Goal: Task Accomplishment & Management: Use online tool/utility

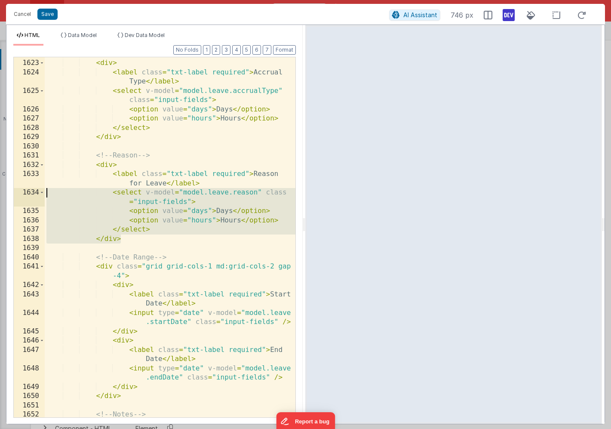
scroll to position [648, 0]
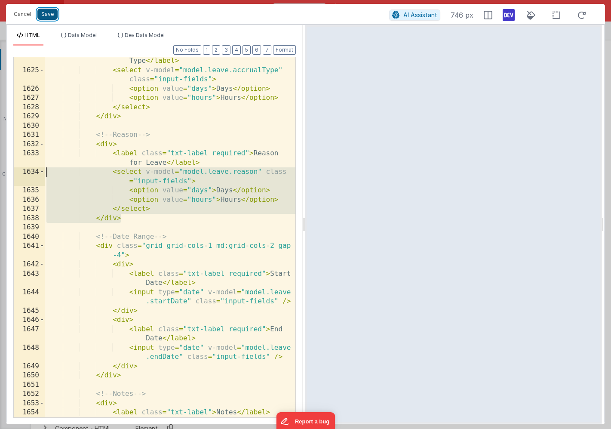
click at [51, 14] on button "Save" at bounding box center [47, 14] width 20 height 11
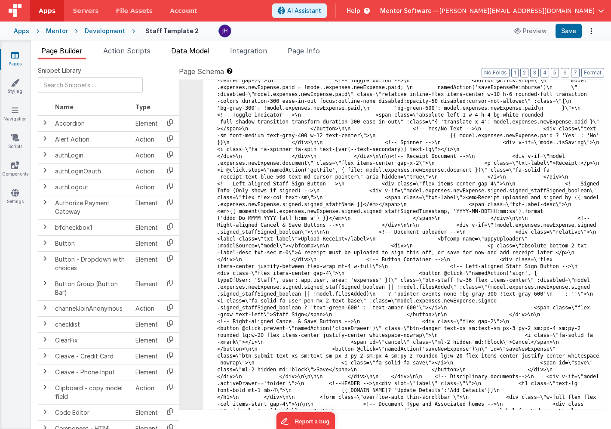
click at [188, 55] on span "Data Model" at bounding box center [190, 50] width 38 height 9
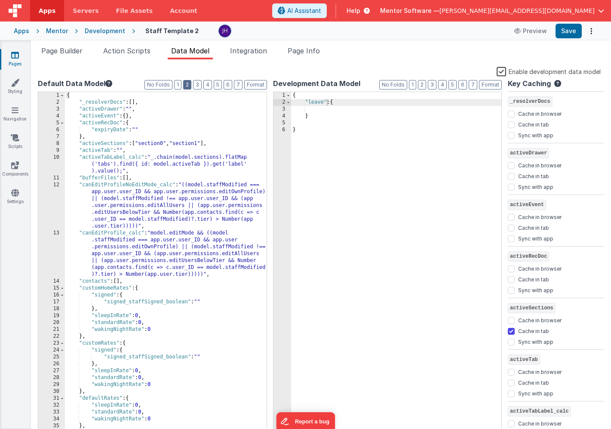
click at [190, 85] on button "2" at bounding box center [187, 84] width 8 height 9
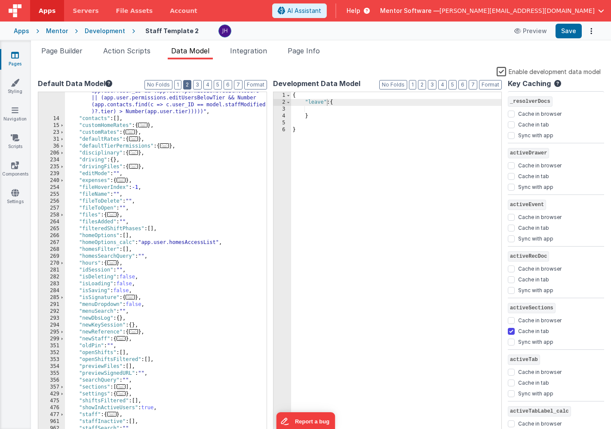
scroll to position [169, 0]
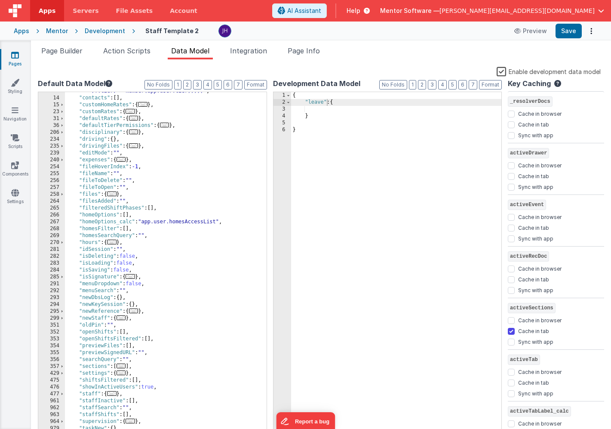
click at [152, 278] on div ""canEditProfile_calc" : "model.editMode && ((model .staffModified === app.user.…" at bounding box center [166, 245] width 202 height 399
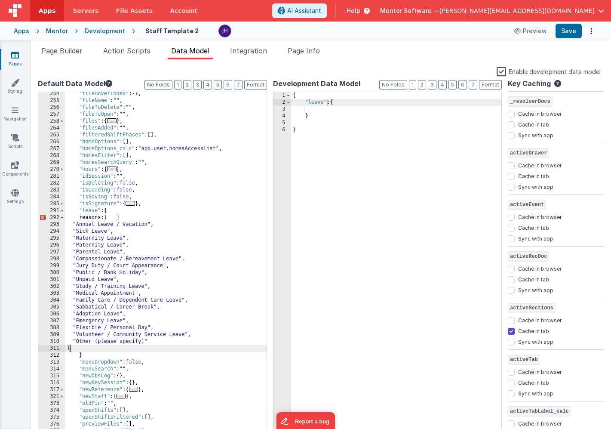
scroll to position [243, 0]
click at [111, 355] on div ""fileHoverIndex" : -1 , "fileName" : "" , "fileToDelete" : "" , "fileToOpen" : …" at bounding box center [166, 269] width 202 height 358
click at [143, 216] on div ""fileHoverIndex" : -1 , "fileName" : "" , "fileToDelete" : "" , "fileToOpen" : …" at bounding box center [166, 269] width 202 height 358
click at [91, 217] on div ""fileHoverIndex" : -1 , "fileName" : "" , "fileToDelete" : "" , "fileToOpen" : …" at bounding box center [166, 269] width 202 height 358
click at [186, 225] on div ""fileHoverIndex" : -1 , "fileName" : "" , "fileToDelete" : "" , "fileToOpen" : …" at bounding box center [166, 269] width 202 height 358
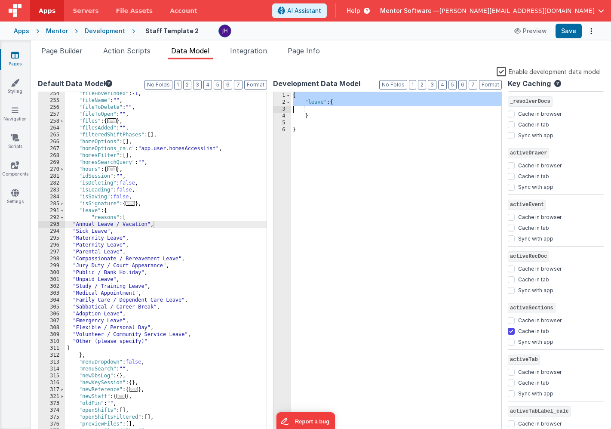
drag, startPoint x: 293, startPoint y: 94, endPoint x: 299, endPoint y: 128, distance: 34.4
click at [299, 128] on div "{ "leave" : { } }" at bounding box center [396, 271] width 211 height 358
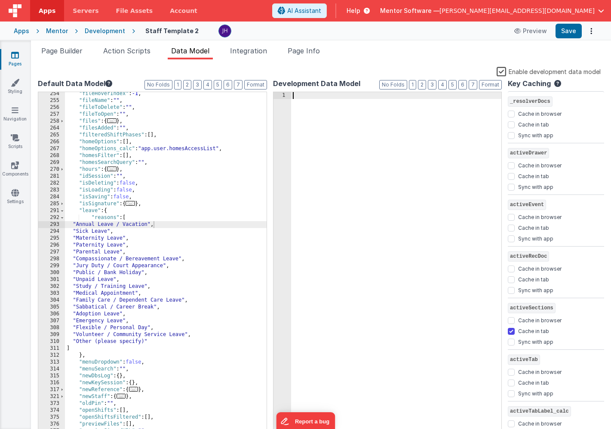
click at [503, 71] on label "Enable development data model" at bounding box center [549, 71] width 104 height 10
click at [0, 0] on input "Enable development data model" at bounding box center [0, 0] width 0 height 0
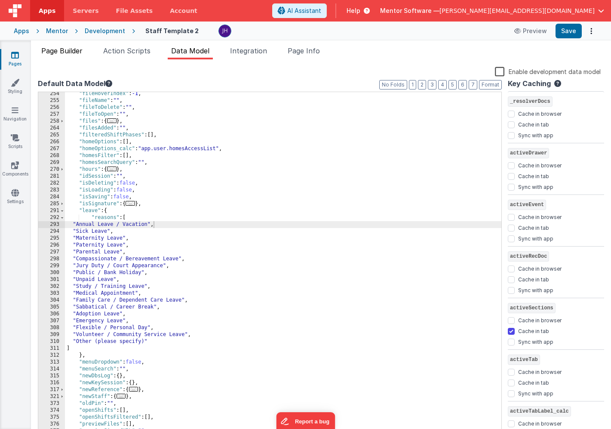
click at [62, 49] on span "Page Builder" at bounding box center [61, 50] width 41 height 9
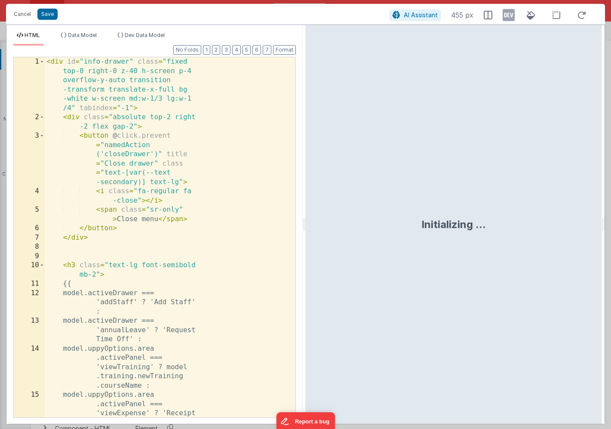
scroll to position [6821, 0]
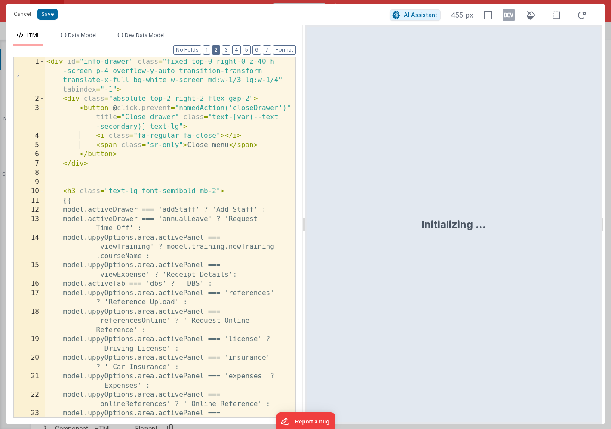
click at [219, 50] on button "2" at bounding box center [216, 49] width 8 height 9
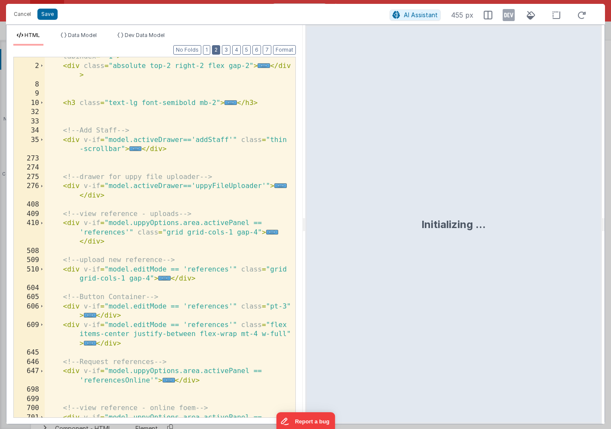
scroll to position [259, 0]
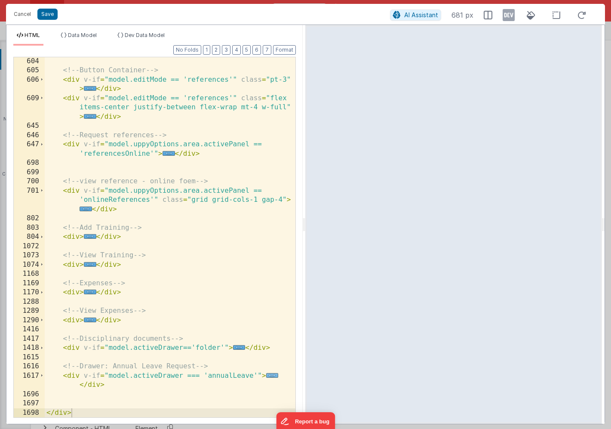
click at [269, 376] on span "..." at bounding box center [272, 375] width 12 height 5
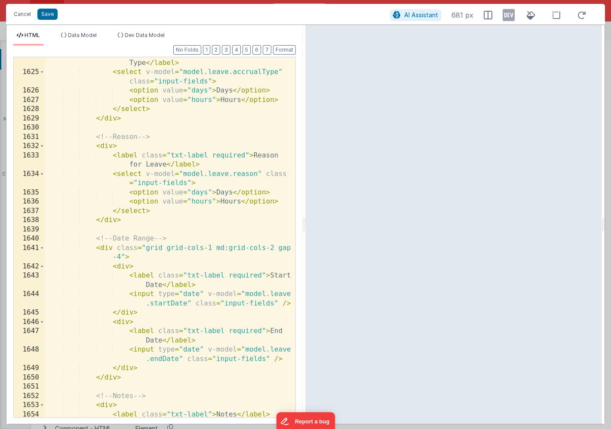
scroll to position [646, 0]
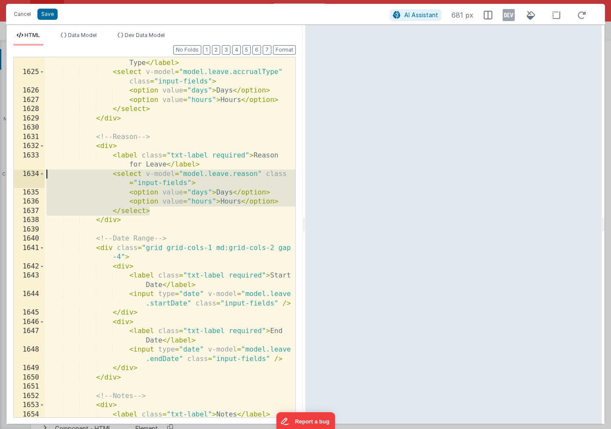
drag, startPoint x: 154, startPoint y: 212, endPoint x: 45, endPoint y: 173, distance: 115.8
click at [45, 173] on div "< label class = "txt-label required" > Accrual Type </ label > < select v-model…" at bounding box center [170, 243] width 251 height 388
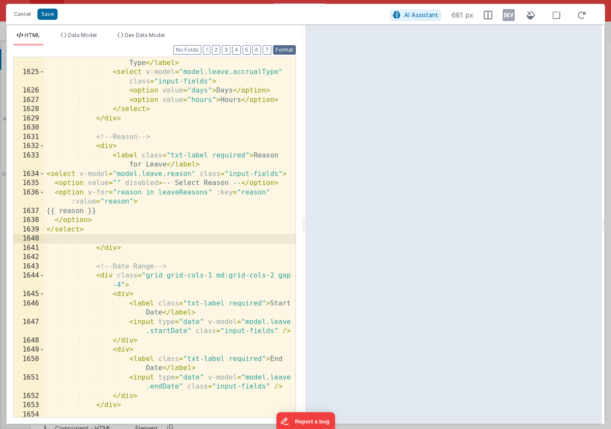
click at [285, 50] on button "Format" at bounding box center [284, 49] width 23 height 9
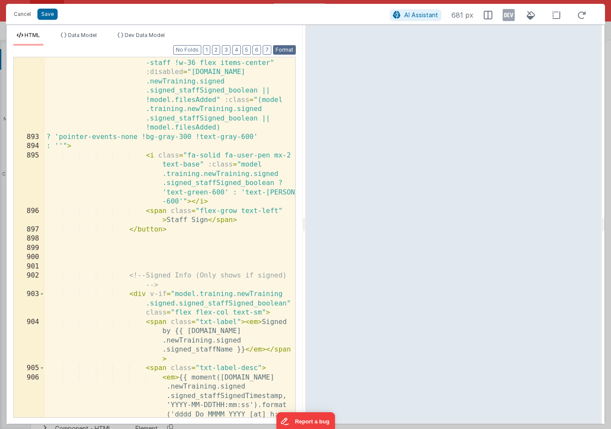
scroll to position [7521, 0]
click at [52, 15] on button "Save" at bounding box center [47, 14] width 20 height 11
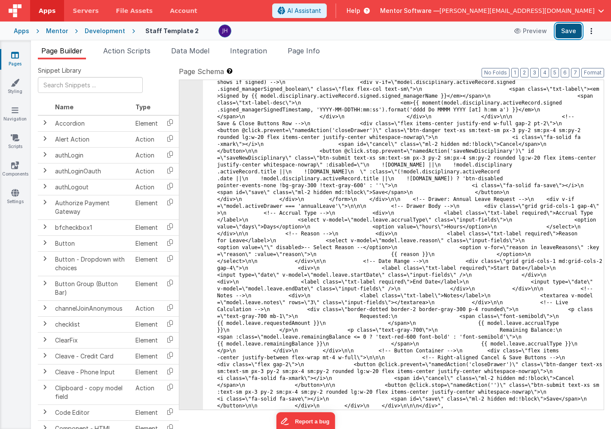
click at [572, 28] on button "Save" at bounding box center [569, 31] width 26 height 15
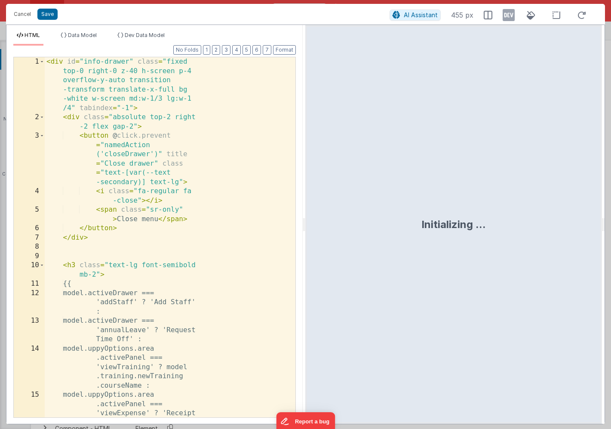
scroll to position [6828, 0]
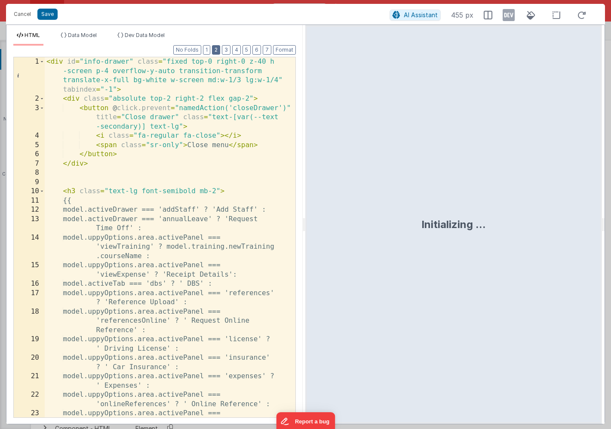
click at [217, 51] on button "2" at bounding box center [216, 49] width 8 height 9
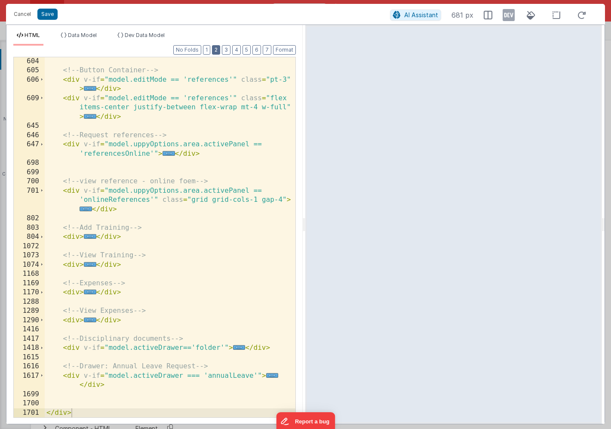
scroll to position [259, 0]
click at [272, 375] on span "..." at bounding box center [272, 375] width 12 height 5
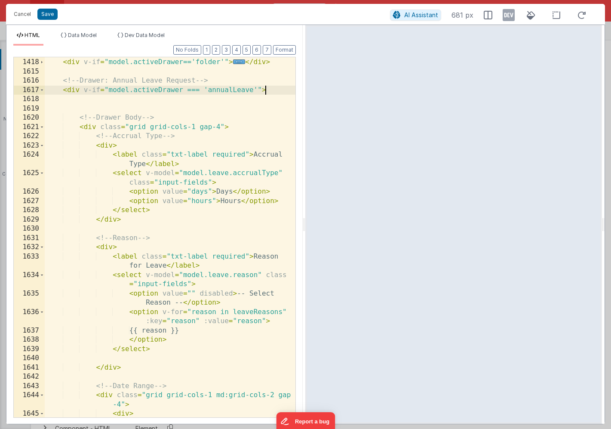
scroll to position [545, 0]
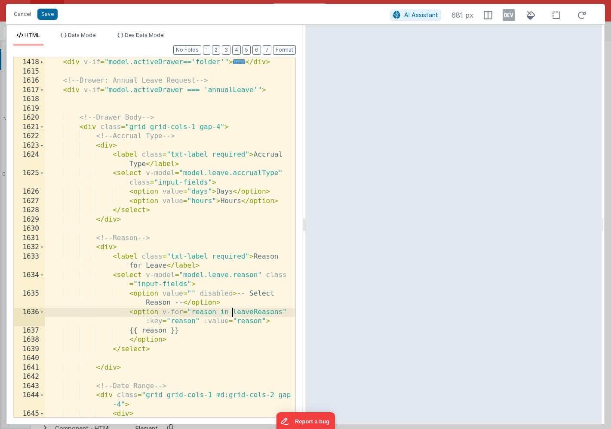
click at [233, 311] on div "<!-- Disciplinary documents --> < div v-if = "model.activeDrawer=='folder'" > .…" at bounding box center [170, 238] width 251 height 379
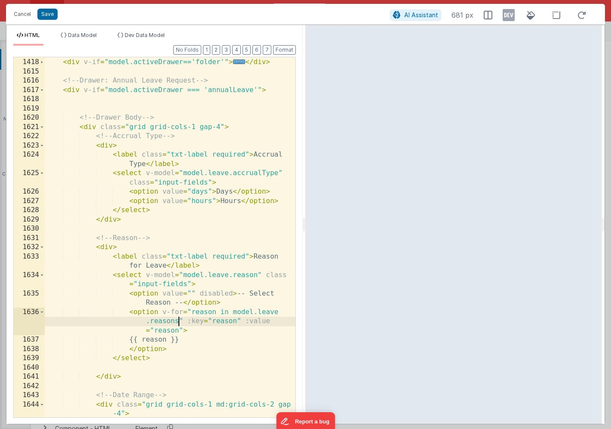
click at [177, 319] on div "<!-- Disciplinary documents --> < div v-if = "model.activeDrawer=='folder'" > .…" at bounding box center [170, 243] width 251 height 388
click at [80, 38] on li "Data Model" at bounding box center [78, 39] width 43 height 14
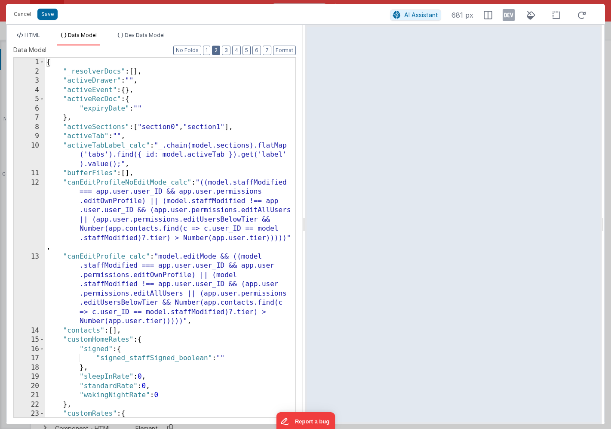
click at [220, 49] on button "2" at bounding box center [216, 50] width 8 height 9
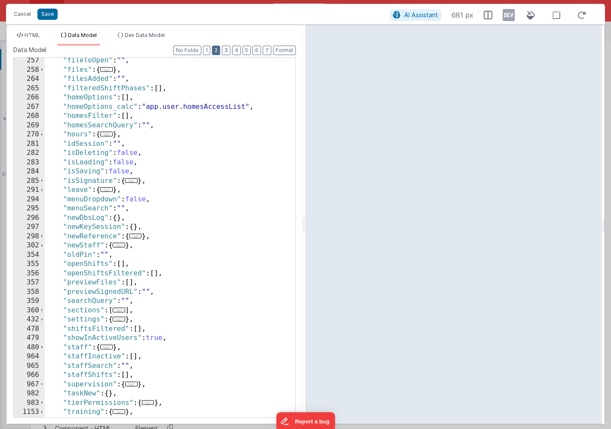
scroll to position [372, 0]
click at [111, 191] on span "..." at bounding box center [106, 189] width 12 height 5
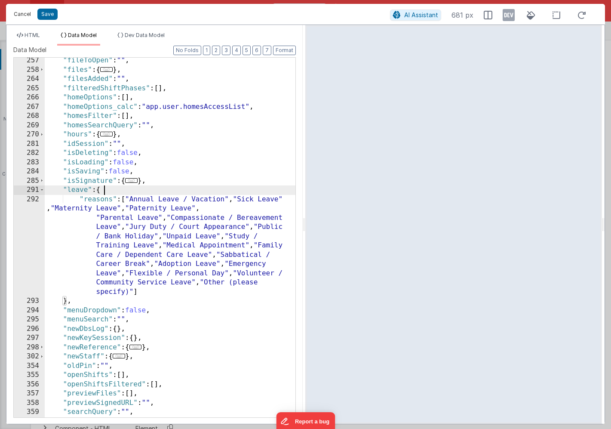
click at [28, 12] on button "Cancel" at bounding box center [22, 14] width 26 height 12
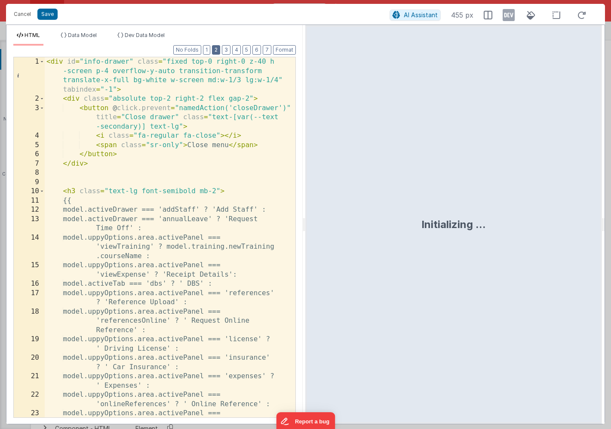
click at [219, 51] on button "2" at bounding box center [216, 49] width 8 height 9
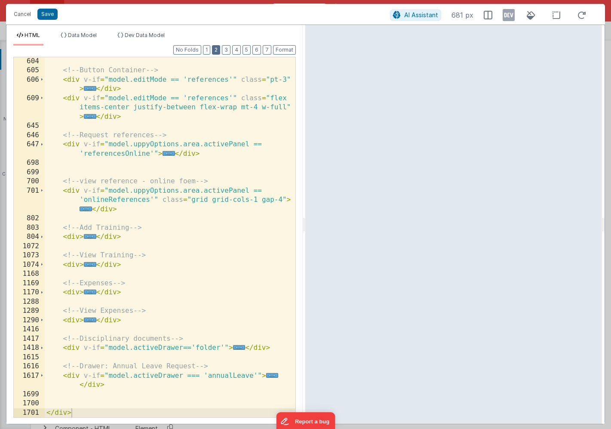
scroll to position [259, 0]
click at [268, 374] on span "..." at bounding box center [272, 375] width 12 height 5
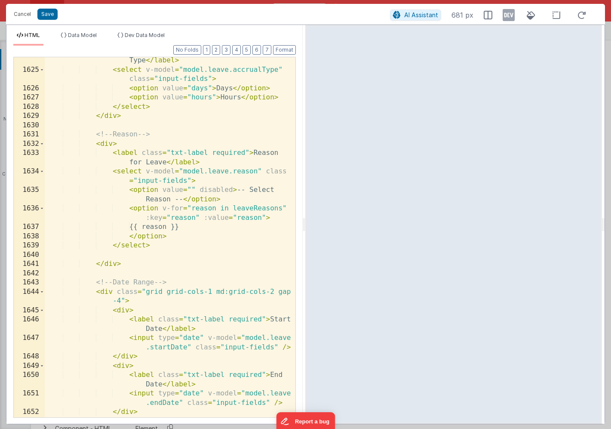
scroll to position [649, 0]
click at [257, 171] on div "< label class = "txt-label required" > Accrual Type </ label > < select v-model…" at bounding box center [170, 241] width 251 height 388
click at [254, 209] on div "< label class = "txt-label required" > Accrual Type </ label > < select v-model…" at bounding box center [170, 241] width 251 height 388
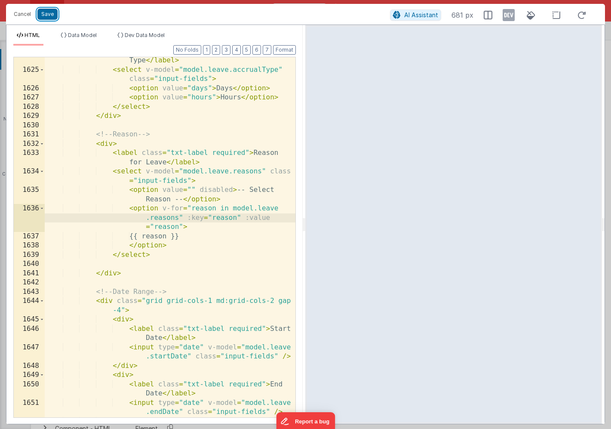
click at [50, 12] on button "Save" at bounding box center [47, 14] width 20 height 11
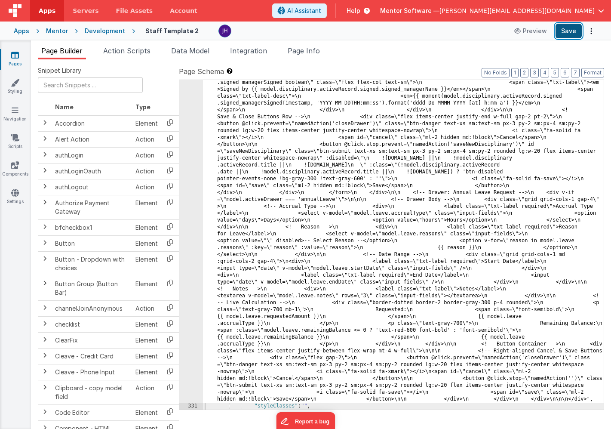
click at [569, 32] on button "Save" at bounding box center [569, 31] width 26 height 15
click at [199, 55] on li "Data Model" at bounding box center [190, 53] width 45 height 14
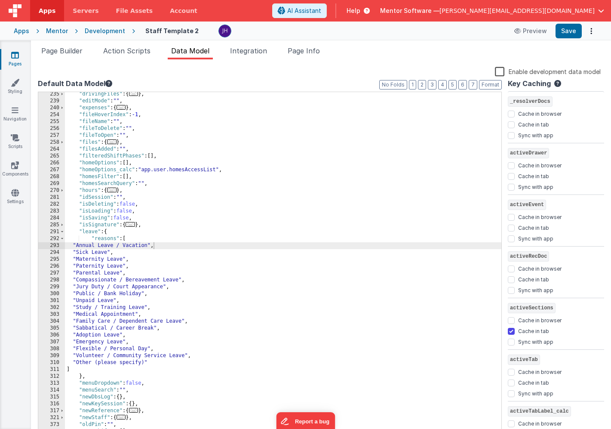
scroll to position [153, 0]
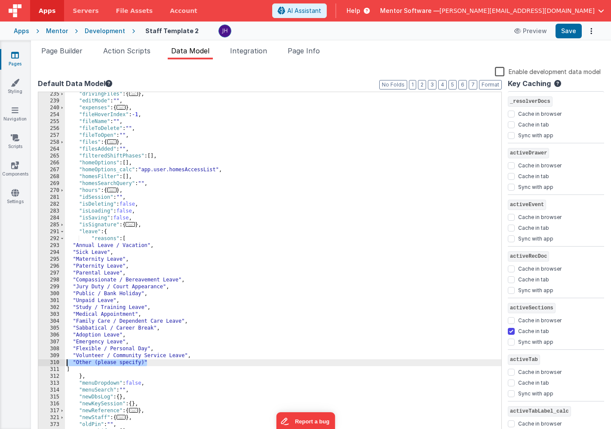
drag, startPoint x: 148, startPoint y: 363, endPoint x: 65, endPoint y: 362, distance: 83.0
click at [65, 362] on div ""drivingFiles" : { ... } , "editMode" : "" , "expenses" : { ... } , "fileHoverI…" at bounding box center [283, 270] width 437 height 358
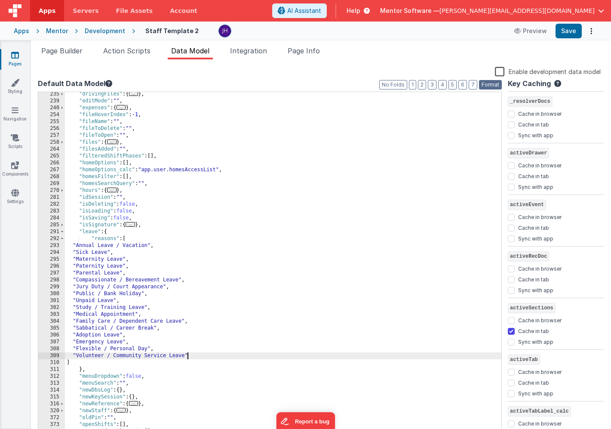
click at [495, 84] on button "Format" at bounding box center [490, 84] width 23 height 9
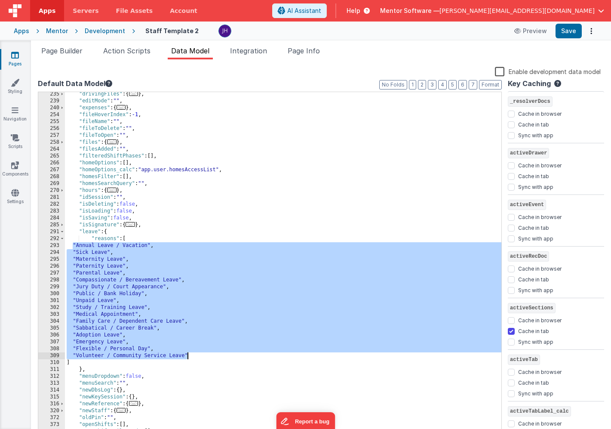
drag, startPoint x: 71, startPoint y: 245, endPoint x: 200, endPoint y: 354, distance: 168.1
click at [200, 354] on div ""drivingFiles" : { ... } , "editMode" : "" , "expenses" : { ... } , "fileHoverI…" at bounding box center [283, 270] width 437 height 358
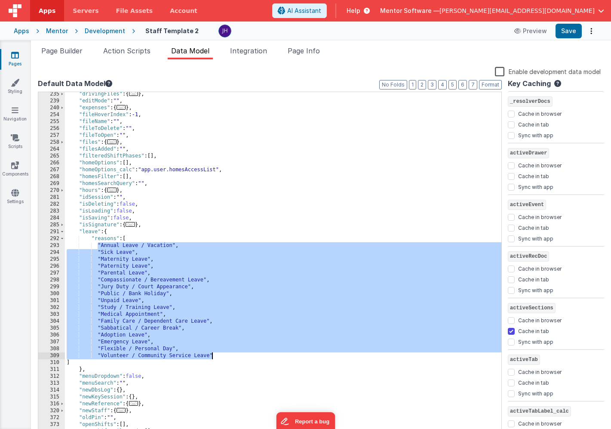
click at [68, 362] on div ""drivingFiles" : { ... } , "editMode" : "" , "expenses" : { ... } , "fileHoverI…" at bounding box center [283, 270] width 437 height 358
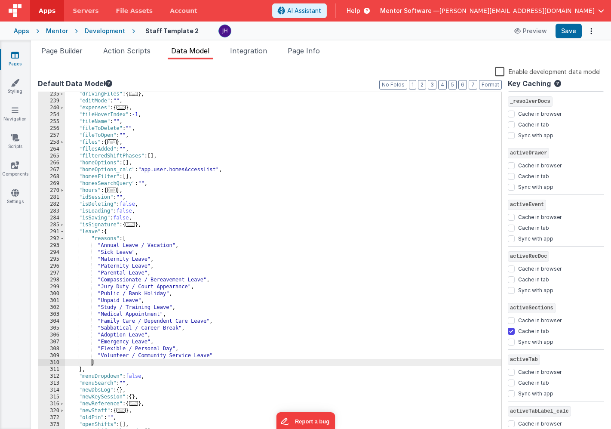
click at [268, 259] on div ""drivingFiles" : { ... } , "editMode" : "" , "expenses" : { ... } , "fileHoverI…" at bounding box center [283, 270] width 437 height 358
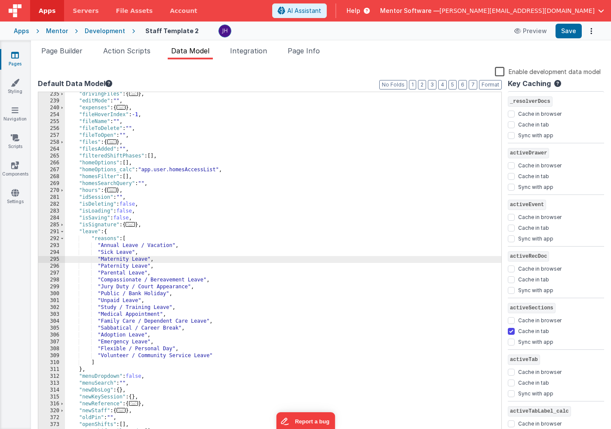
click at [349, 215] on div ""drivingFiles" : { ... } , "editMode" : "" , "expenses" : { ... } , "fileHoverI…" at bounding box center [283, 270] width 437 height 358
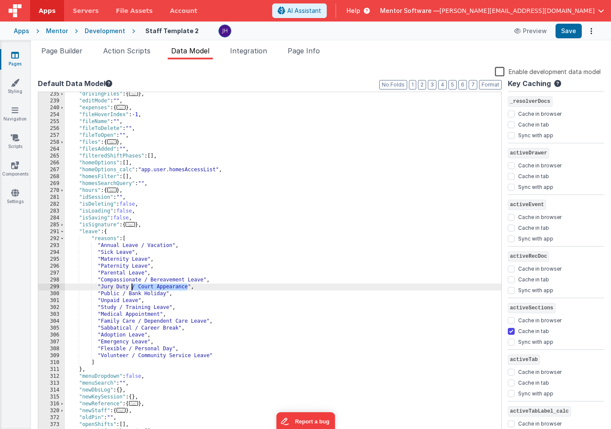
drag, startPoint x: 187, startPoint y: 286, endPoint x: 132, endPoint y: 286, distance: 55.1
click at [132, 286] on div ""drivingFiles" : { ... } , "editMode" : "" , "expenses" : { ... } , "fileHoverI…" at bounding box center [283, 270] width 437 height 358
drag, startPoint x: 184, startPoint y: 280, endPoint x: 144, endPoint y: 280, distance: 40.0
click at [144, 280] on div ""drivingFiles" : { ... } , "editMode" : "" , "expenses" : { ... } , "fileHoverI…" at bounding box center [283, 270] width 437 height 358
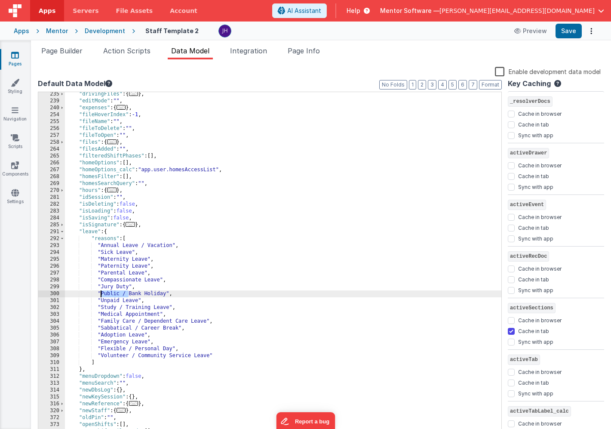
drag, startPoint x: 128, startPoint y: 294, endPoint x: 102, endPoint y: 294, distance: 25.8
click at [102, 294] on div ""drivingFiles" : { ... } , "editMode" : "" , "expenses" : { ... } , "fileHoverI…" at bounding box center [283, 270] width 437 height 358
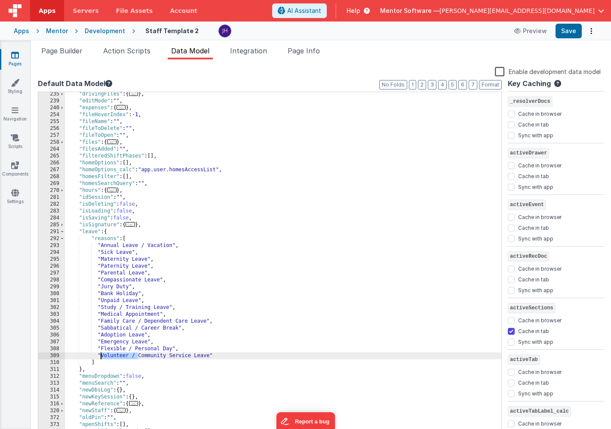
drag, startPoint x: 137, startPoint y: 356, endPoint x: 100, endPoint y: 355, distance: 37.0
click at [100, 355] on div ""drivingFiles" : { ... } , "editMode" : "" , "expenses" : { ... } , "fileHoverI…" at bounding box center [283, 270] width 437 height 358
click at [188, 355] on div ""drivingFiles" : { ... } , "editMode" : "" , "expenses" : { ... } , "fileHoverI…" at bounding box center [283, 270] width 437 height 358
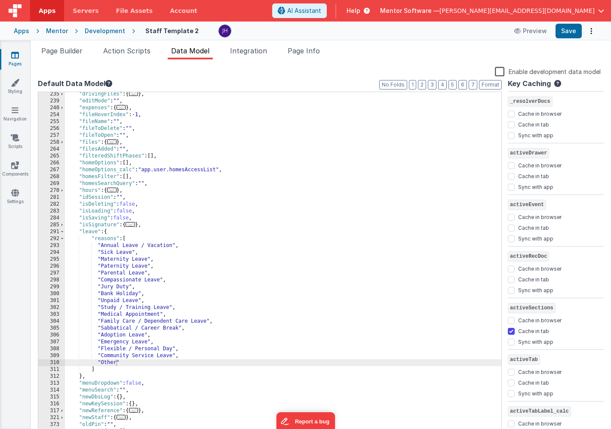
click at [159, 243] on div ""drivingFiles" : { ... } , "editMode" : "" , "expenses" : { ... } , "fileHoverI…" at bounding box center [283, 270] width 437 height 358
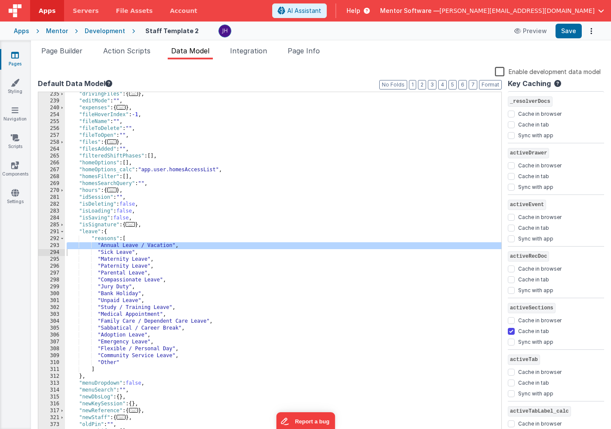
click at [159, 243] on div ""drivingFiles" : { ... } , "editMode" : "" , "expenses" : { ... } , "fileHoverI…" at bounding box center [283, 270] width 437 height 358
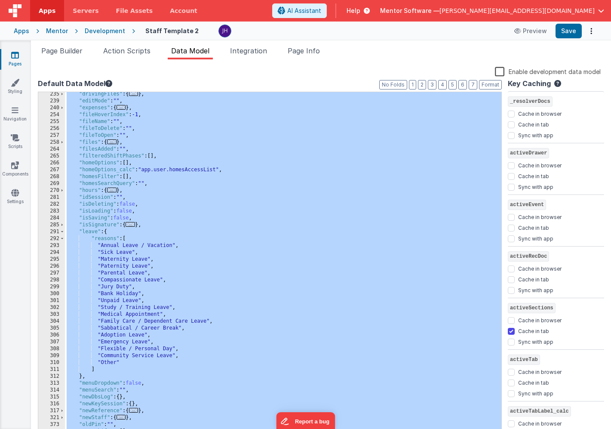
click at [159, 244] on div ""drivingFiles" : { ... } , "editMode" : "" , "expenses" : { ... } , "fileHoverI…" at bounding box center [283, 270] width 437 height 358
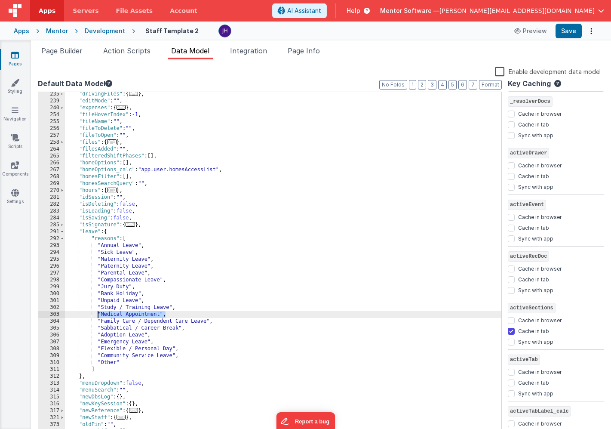
drag, startPoint x: 169, startPoint y: 313, endPoint x: 98, endPoint y: 315, distance: 70.2
click at [98, 315] on div ""drivingFiles" : { ... } , "editMode" : "" , "expenses" : { ... } , "fileHoverI…" at bounding box center [283, 270] width 437 height 358
click at [165, 258] on div ""drivingFiles" : { ... } , "editMode" : "" , "expenses" : { ... } , "fileHoverI…" at bounding box center [283, 270] width 437 height 358
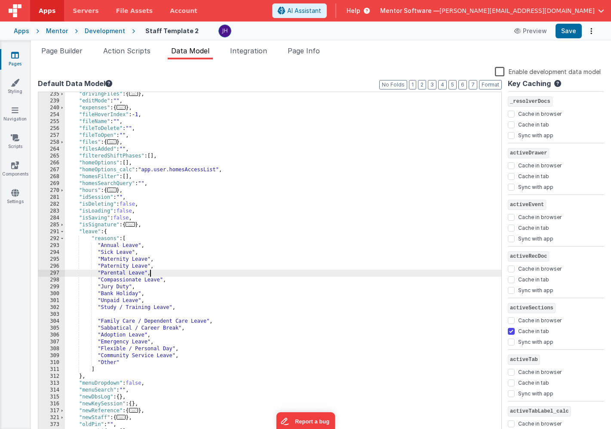
click at [164, 275] on div ""drivingFiles" : { ... } , "editMode" : "" , "expenses" : { ... } , "fileHoverI…" at bounding box center [283, 270] width 437 height 358
click at [169, 259] on div ""drivingFiles" : { ... } , "editMode" : "" , "expenses" : { ... } , "fileHoverI…" at bounding box center [283, 270] width 437 height 358
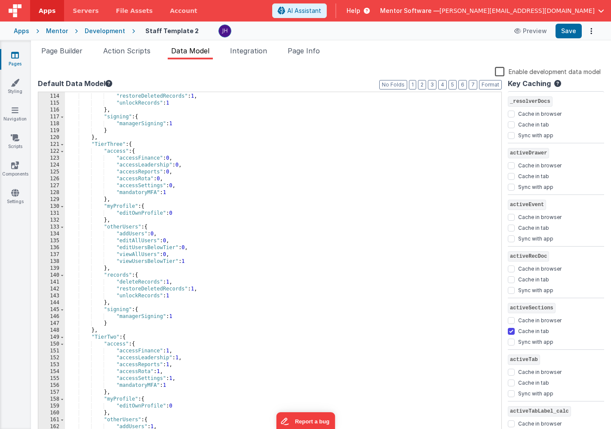
scroll to position [804, 0]
click at [422, 84] on button "2" at bounding box center [422, 84] width 8 height 9
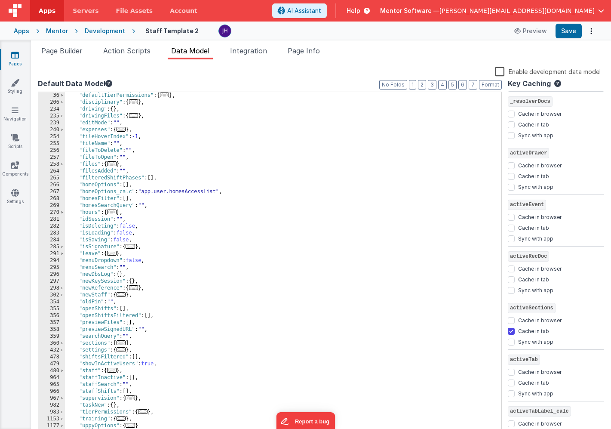
click at [114, 254] on span "..." at bounding box center [111, 253] width 9 height 5
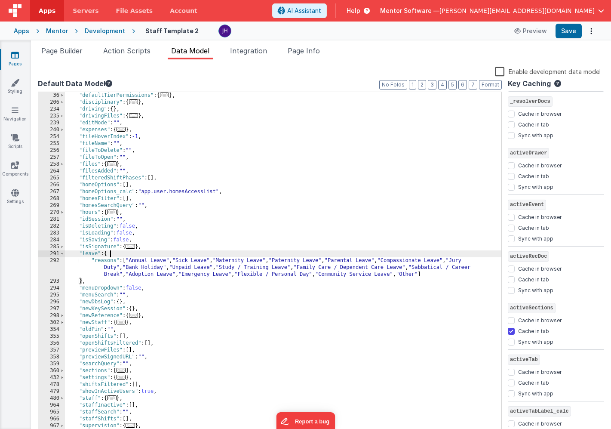
click at [235, 269] on div ""defaultTierPermissions" : { ... } , "disciplinary" : { ... } , "driving" : { }…" at bounding box center [283, 271] width 437 height 358
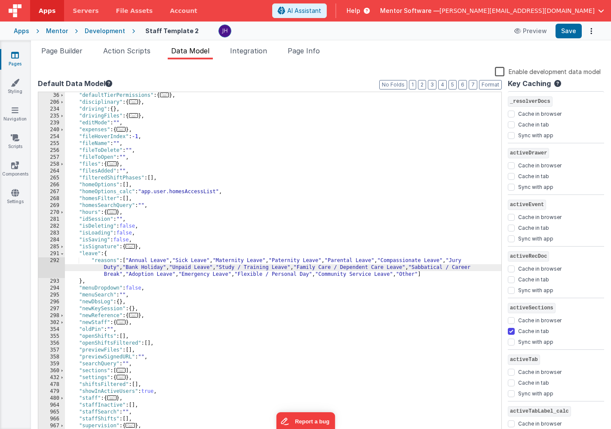
click at [280, 260] on div ""defaultTierPermissions" : { ... } , "disciplinary" : { ... } , "driving" : { }…" at bounding box center [283, 271] width 437 height 358
paste textarea
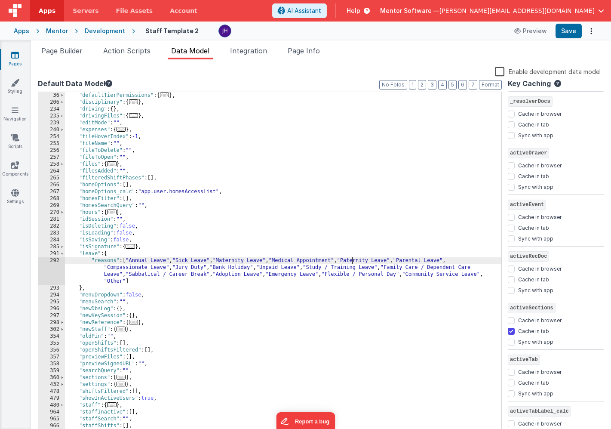
click at [176, 259] on div ""defaultTierPermissions" : { ... } , "disciplinary" : { ... } , "driving" : { }…" at bounding box center [283, 271] width 437 height 358
click at [128, 261] on div ""defaultTierPermissions" : { ... } , "disciplinary" : { ... } , "driving" : { }…" at bounding box center [283, 271] width 437 height 358
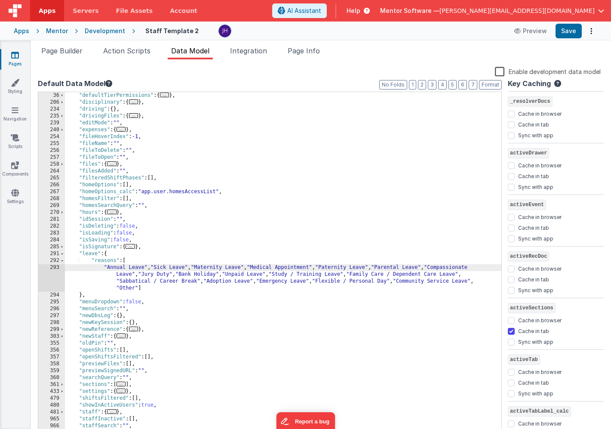
click at [152, 266] on div ""defaultTierPermissions" : { ... } , "disciplinary" : { ... } , "driving" : { }…" at bounding box center [283, 271] width 437 height 358
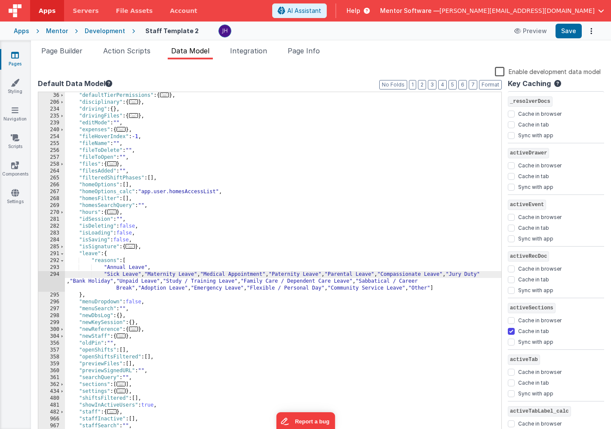
click at [147, 275] on div ""defaultTierPermissions" : { ... } , "disciplinary" : { ... } , "driving" : { }…" at bounding box center [283, 271] width 437 height 358
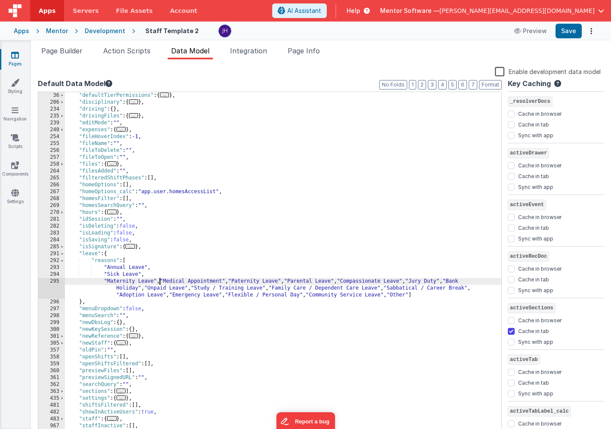
click at [161, 280] on div ""defaultTierPermissions" : { ... } , "disciplinary" : { ... } , "driving" : { }…" at bounding box center [283, 271] width 437 height 358
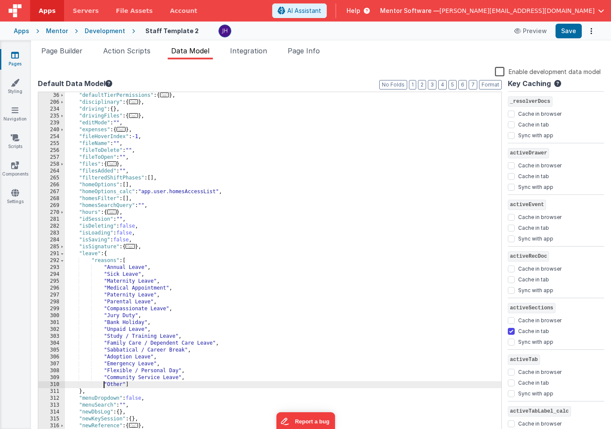
click at [171, 301] on div ""defaultTierPermissions" : { ... } , "disciplinary" : { ... } , "driving" : { }…" at bounding box center [283, 271] width 437 height 358
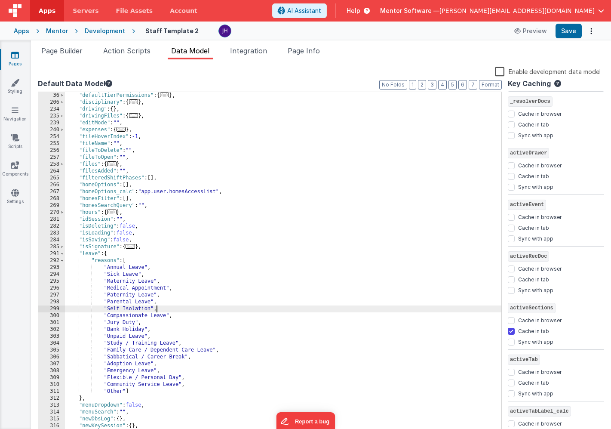
click at [157, 337] on div ""defaultTierPermissions" : { ... } , "disciplinary" : { ... } , "driving" : { }…" at bounding box center [283, 271] width 437 height 358
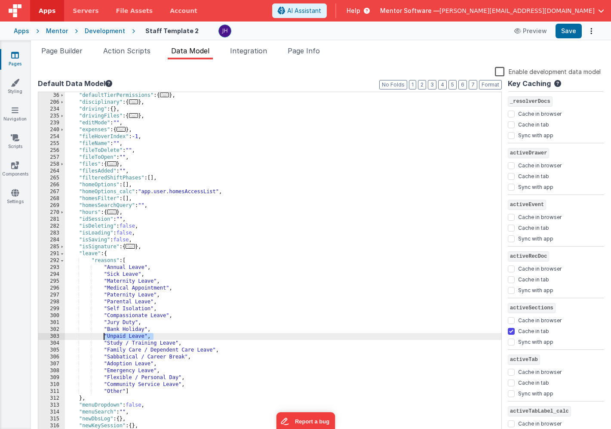
drag, startPoint x: 157, startPoint y: 337, endPoint x: 105, endPoint y: 336, distance: 52.5
click at [105, 336] on div ""defaultTierPermissions" : { ... } , "disciplinary" : { ... } , "driving" : { }…" at bounding box center [283, 271] width 437 height 358
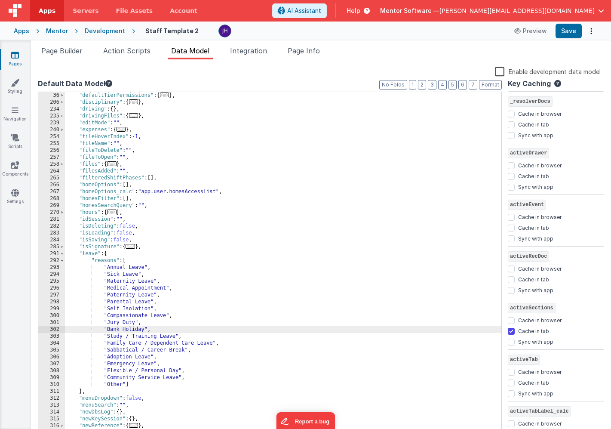
click at [165, 308] on div ""defaultTierPermissions" : { ... } , "disciplinary" : { ... } , "driving" : { }…" at bounding box center [283, 271] width 437 height 358
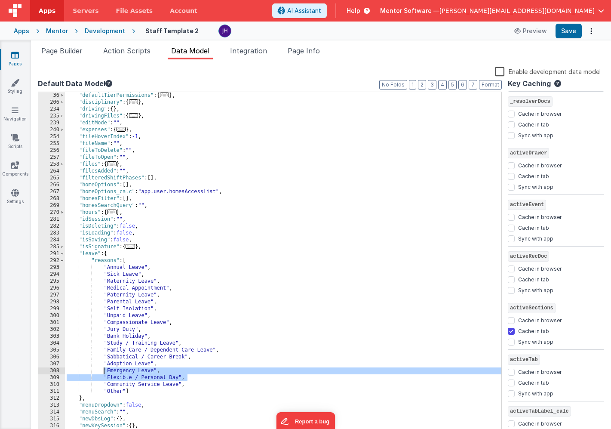
drag, startPoint x: 189, startPoint y: 377, endPoint x: 105, endPoint y: 372, distance: 83.6
click at [105, 372] on div ""defaultTierPermissions" : { ... } , "disciplinary" : { ... } , "driving" : { }…" at bounding box center [283, 271] width 437 height 358
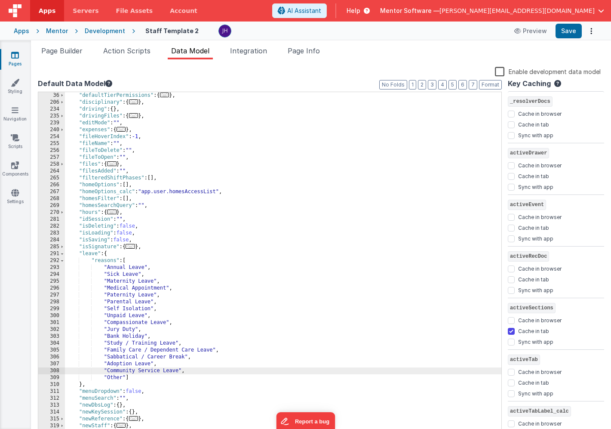
click at [171, 313] on div ""defaultTierPermissions" : { ... } , "disciplinary" : { ... } , "driving" : { }…" at bounding box center [283, 271] width 437 height 358
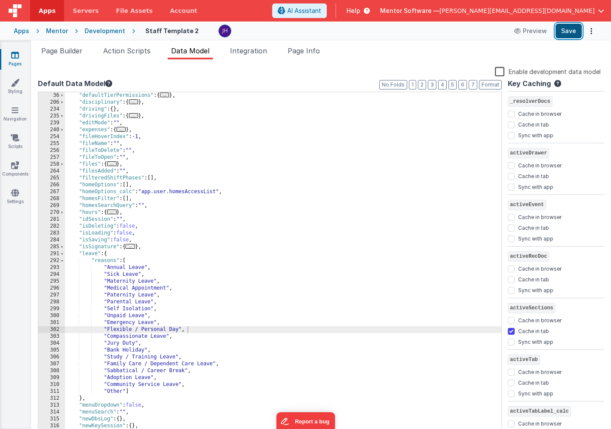
click at [567, 34] on button "Save" at bounding box center [569, 31] width 26 height 15
click at [71, 49] on span "Page Builder" at bounding box center [61, 50] width 41 height 9
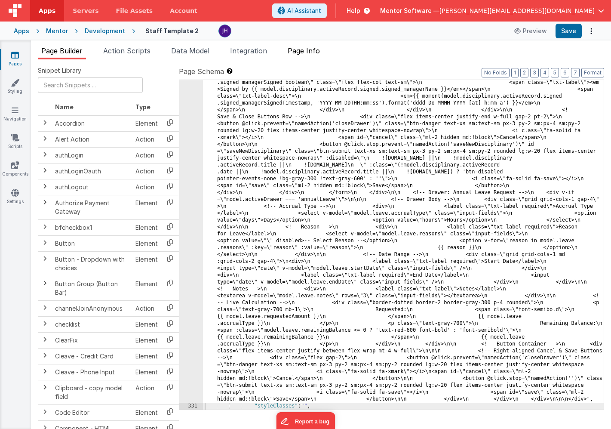
click at [310, 47] on span "Page Info" at bounding box center [304, 50] width 32 height 9
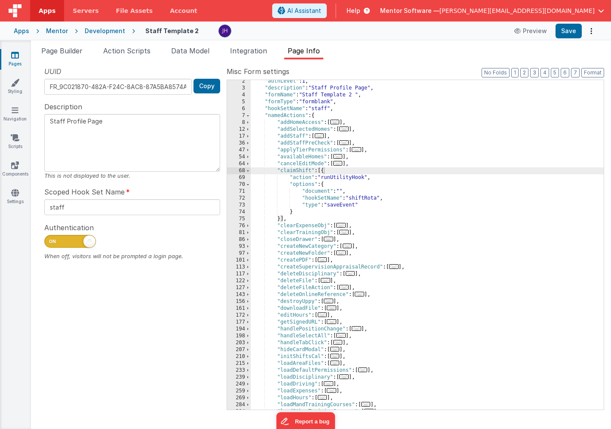
drag, startPoint x: 248, startPoint y: 171, endPoint x: 255, endPoint y: 171, distance: 7.3
click at [248, 171] on span at bounding box center [248, 170] width 5 height 7
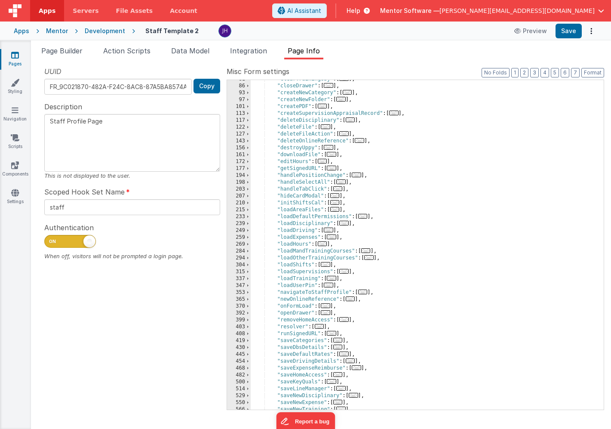
scroll to position [146, 0]
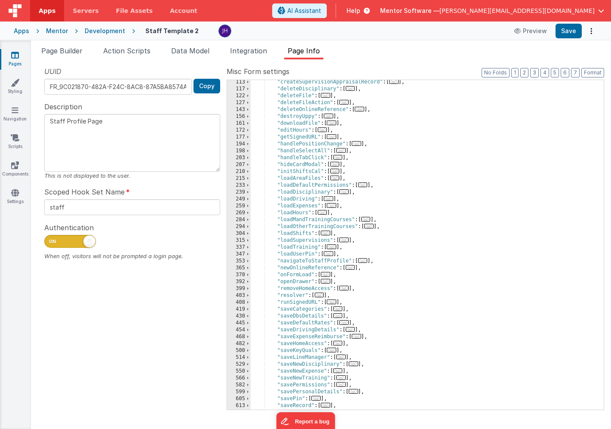
click at [327, 233] on span "..." at bounding box center [325, 233] width 9 height 5
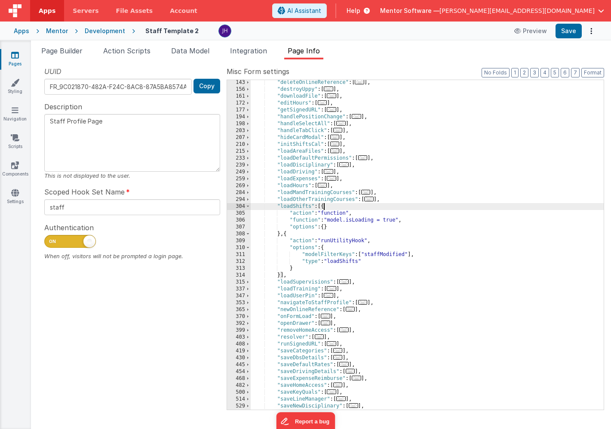
scroll to position [173, 0]
click at [341, 129] on span "..." at bounding box center [337, 130] width 9 height 5
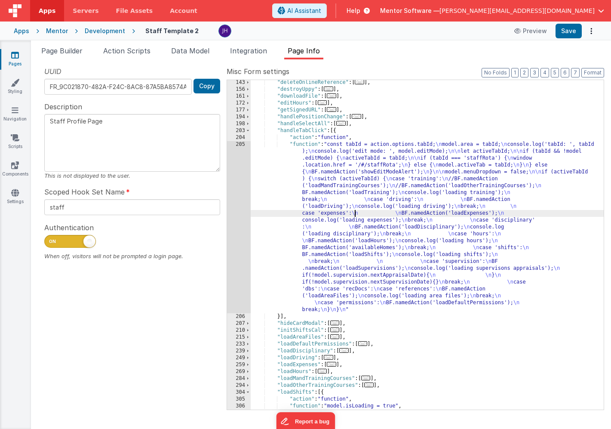
click at [355, 214] on div ""deleteOnlineReference" : [ ... ] , "destroyUppy" : [ ... ] , "downloadFile" : …" at bounding box center [427, 250] width 353 height 343
click at [239, 183] on div "205" at bounding box center [239, 227] width 24 height 172
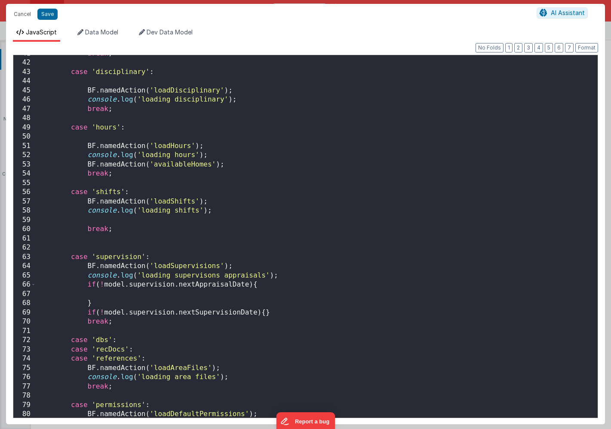
scroll to position [414, 0]
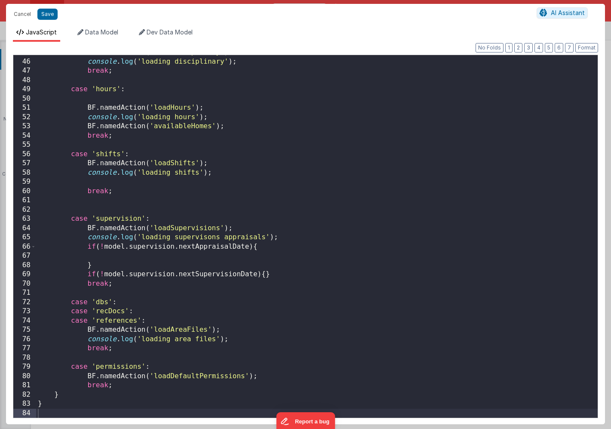
click at [134, 155] on div "BF . namedAction ( 'loadDisciplinary' ) ; console . log ( 'loading disciplinary…" at bounding box center [317, 238] width 562 height 381
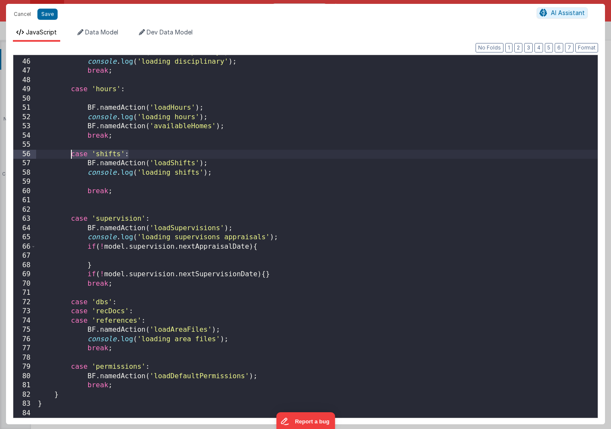
drag, startPoint x: 129, startPoint y: 154, endPoint x: 73, endPoint y: 154, distance: 56.8
click at [73, 154] on div "BF . namedAction ( 'loadDisciplinary' ) ; console . log ( 'loading disciplinary…" at bounding box center [317, 238] width 562 height 381
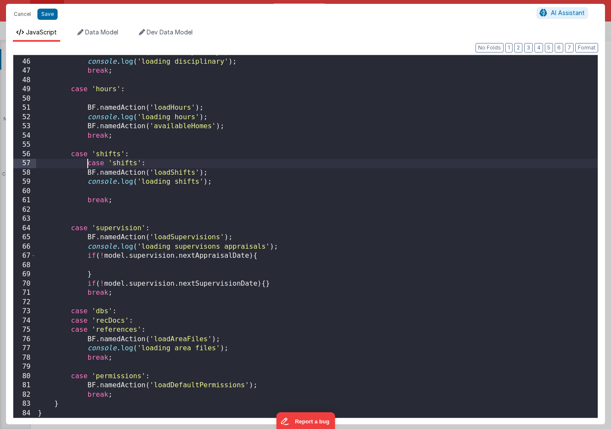
click at [86, 164] on div "BF . namedAction ( 'loadDisciplinary' ) ; console . log ( 'loading disciplinary…" at bounding box center [317, 238] width 562 height 381
click at [101, 163] on div "BF . namedAction ( 'loadDisciplinary' ) ; console . log ( 'loading disciplinary…" at bounding box center [317, 238] width 562 height 381
click at [246, 181] on div "BF . namedAction ( 'loadDisciplinary' ) ; console . log ( 'loading disciplinary…" at bounding box center [317, 238] width 562 height 381
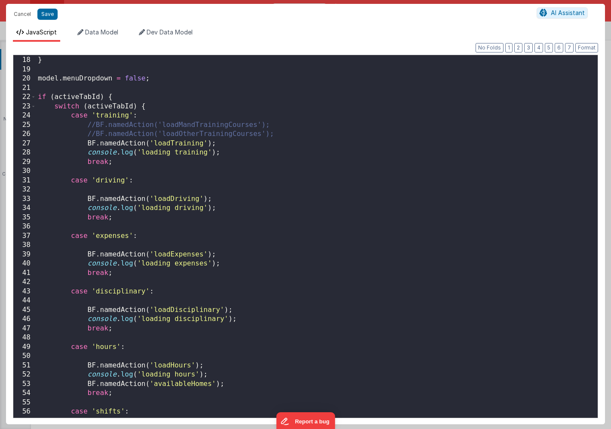
scroll to position [146, 0]
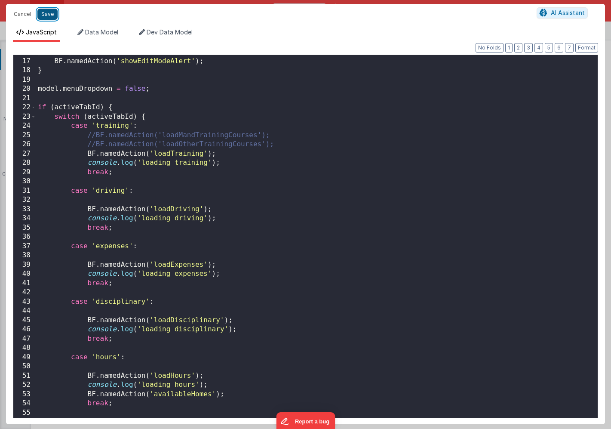
click at [47, 16] on button "Save" at bounding box center [47, 14] width 20 height 11
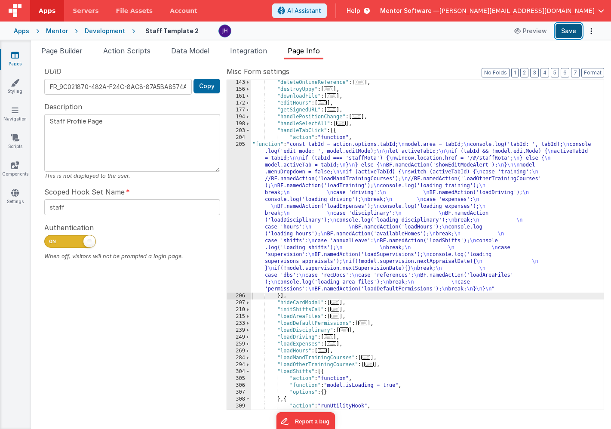
click at [565, 29] on button "Save" at bounding box center [569, 31] width 26 height 15
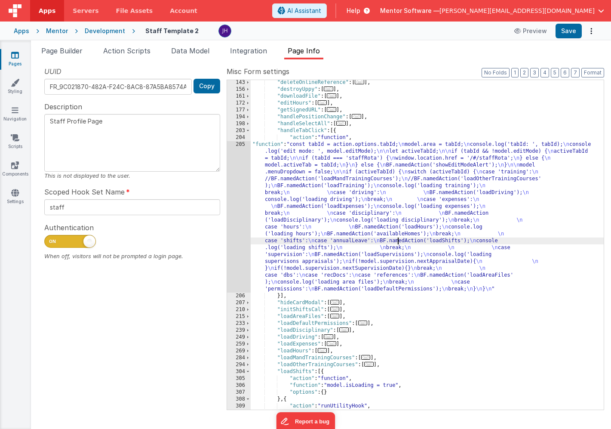
click at [398, 241] on div ""deleteOnlineReference" : [ ... ] , "destroyUppy" : [ ... ] , "downloadFile" : …" at bounding box center [427, 250] width 353 height 343
click at [236, 210] on div "205" at bounding box center [239, 216] width 24 height 151
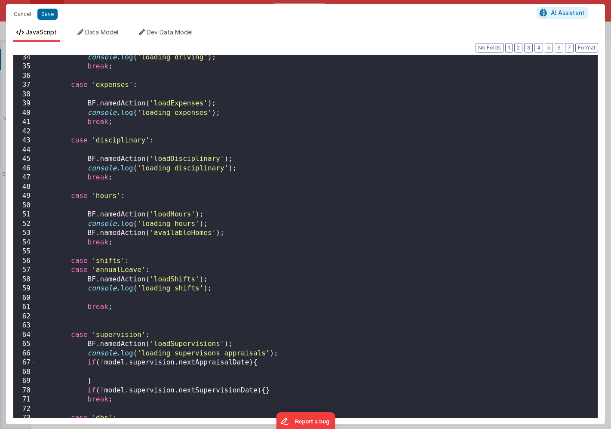
scroll to position [423, 0]
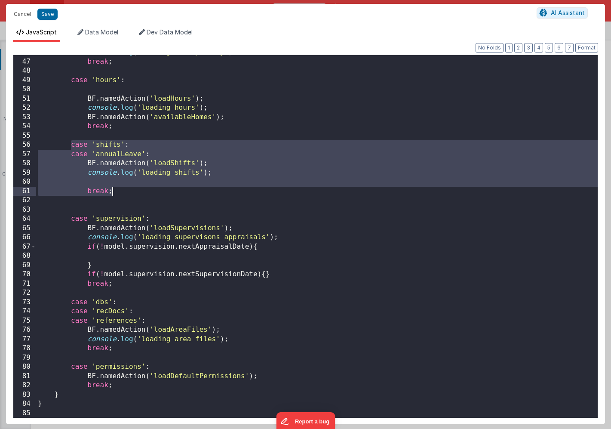
drag, startPoint x: 71, startPoint y: 145, endPoint x: 116, endPoint y: 188, distance: 62.7
click at [116, 188] on div "console . log ( 'loading disciplinary' ) ; break ; case 'hours' : BF . namedAct…" at bounding box center [317, 238] width 562 height 381
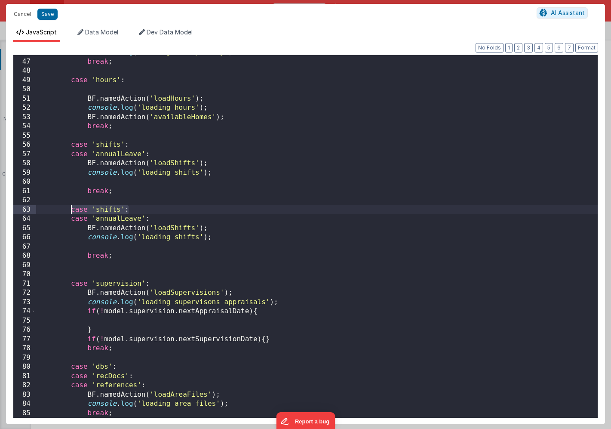
drag, startPoint x: 131, startPoint y: 208, endPoint x: 71, endPoint y: 209, distance: 60.2
click at [71, 209] on div "console . log ( 'loading disciplinary' ) ; break ; case 'hours' : BF . namedAct…" at bounding box center [317, 238] width 562 height 381
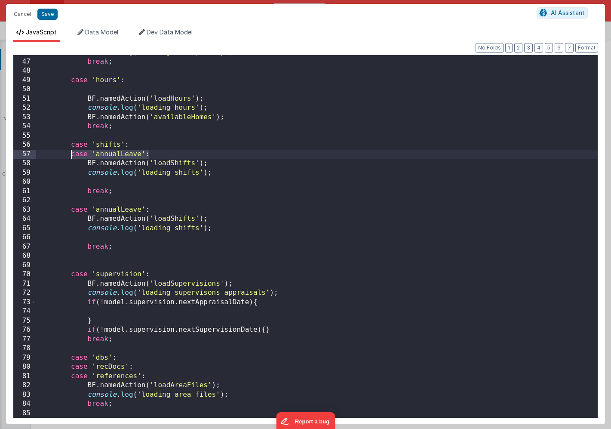
drag, startPoint x: 152, startPoint y: 152, endPoint x: 72, endPoint y: 154, distance: 79.6
click at [72, 154] on div "console . log ( 'loading disciplinary' ) ; break ; case 'hours' : BF . namedAct…" at bounding box center [317, 238] width 562 height 381
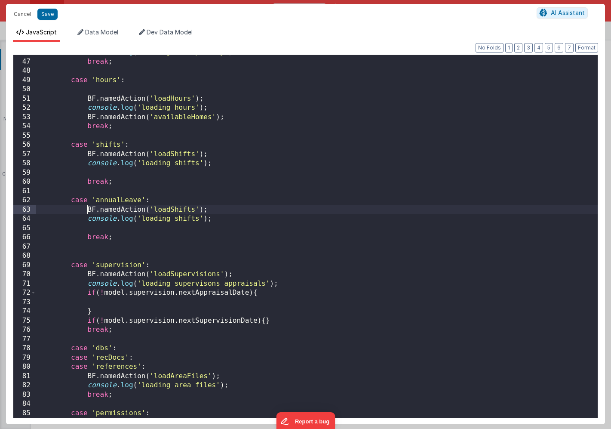
click at [88, 210] on div "console . log ( 'loading disciplinary' ) ; break ; case 'hours' : BF . namedAct…" at bounding box center [317, 238] width 562 height 381
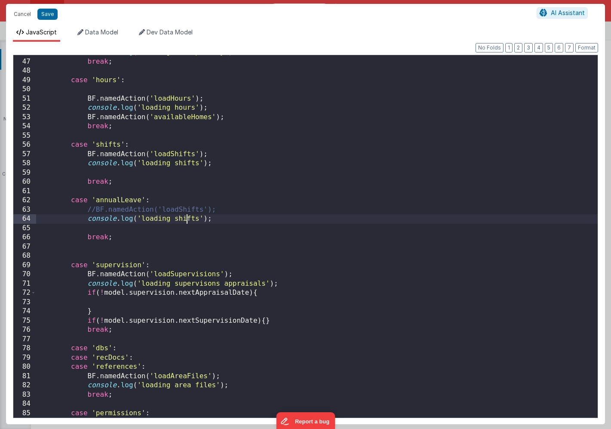
click at [186, 218] on div "console . log ( 'loading disciplinary' ) ; break ; case 'hours' : BF . namedAct…" at bounding box center [317, 238] width 562 height 381
click at [46, 12] on button "Save" at bounding box center [47, 14] width 20 height 11
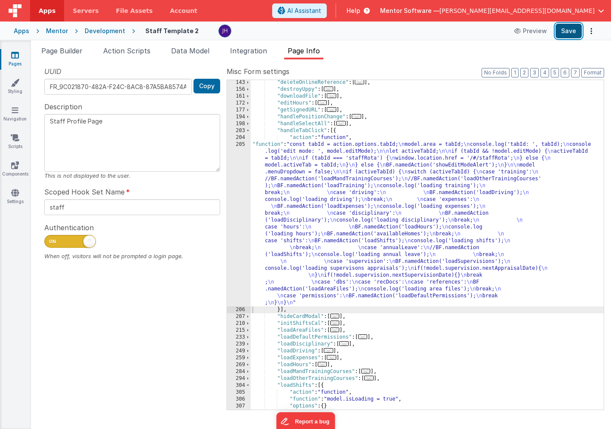
click at [568, 33] on button "Save" at bounding box center [569, 31] width 26 height 15
